Goal: Find specific page/section: Find specific page/section

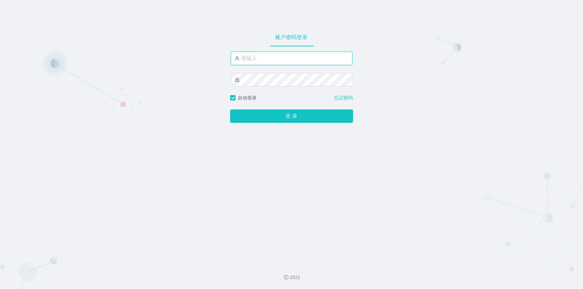
click at [269, 57] on input "text" at bounding box center [292, 58] width 122 height 13
type input "jishu"
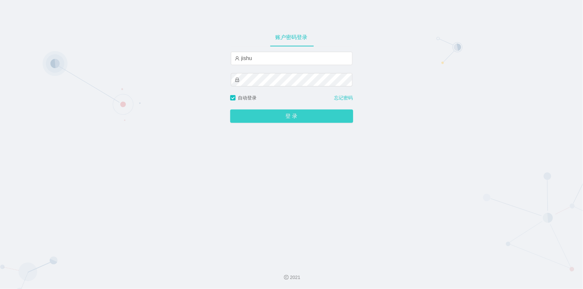
click at [259, 115] on button "登 录" at bounding box center [291, 116] width 123 height 13
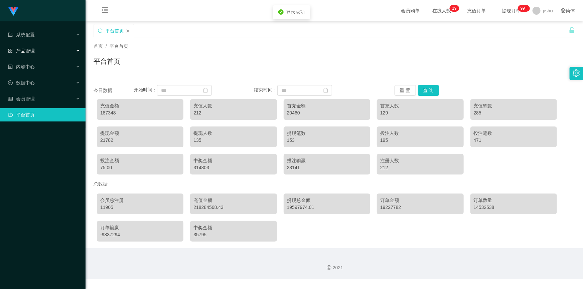
click at [50, 50] on div "产品管理" at bounding box center [43, 50] width 86 height 13
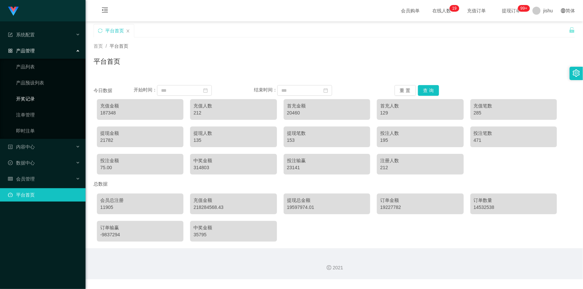
click at [39, 99] on link "开奖记录" at bounding box center [48, 98] width 64 height 13
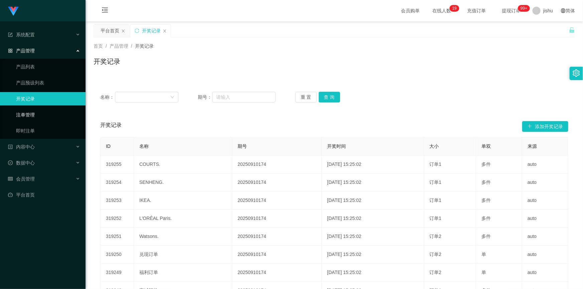
click at [34, 114] on link "注单管理" at bounding box center [48, 114] width 64 height 13
